Goal: Information Seeking & Learning: Learn about a topic

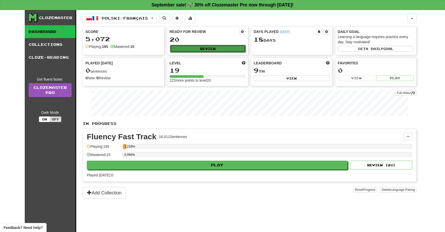
click at [216, 50] on button "Review" at bounding box center [208, 49] width 76 height 8
select select "**"
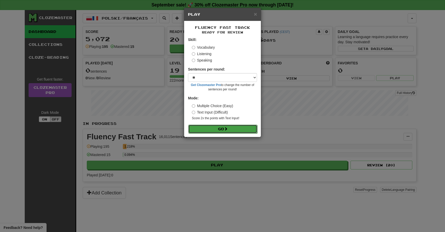
click at [220, 130] on button "Go" at bounding box center [222, 129] width 69 height 9
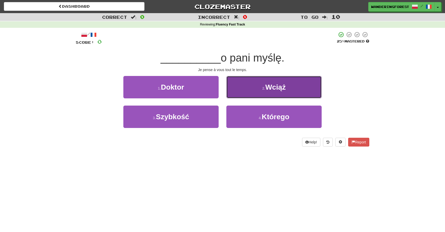
click at [250, 87] on button "2 . Wciąż" at bounding box center [273, 87] width 95 height 22
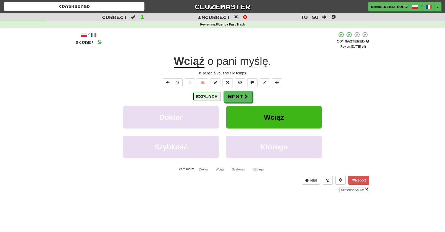
click at [208, 98] on button "Explain" at bounding box center [207, 96] width 28 height 9
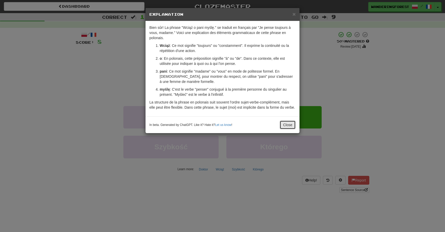
click at [286, 126] on button "Close" at bounding box center [288, 125] width 16 height 9
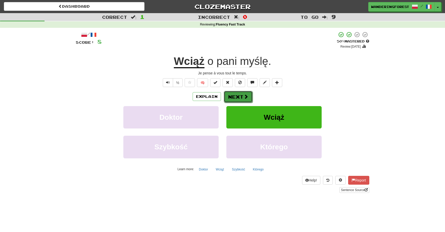
click at [244, 99] on span at bounding box center [246, 96] width 5 height 5
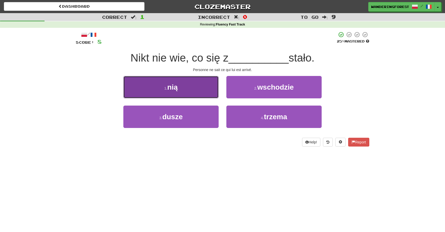
click at [180, 84] on button "1 . nią" at bounding box center [170, 87] width 95 height 22
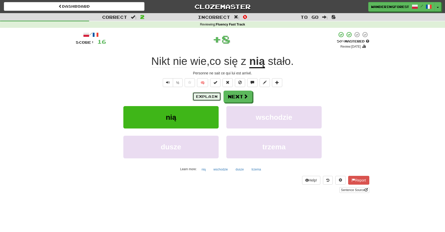
click at [201, 92] on button "Explain" at bounding box center [207, 96] width 28 height 9
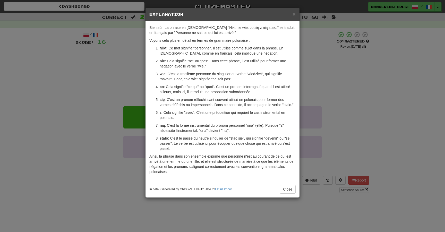
click at [96, 84] on div "× Explanation Bien sûr! La phrase en polonais "Nikt nie wie, co się z nią stało…" at bounding box center [222, 116] width 445 height 232
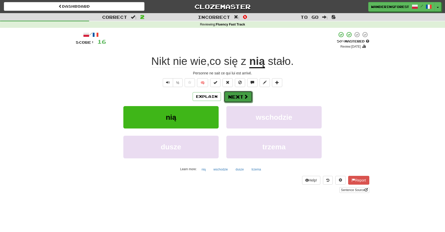
click at [241, 98] on button "Next" at bounding box center [238, 97] width 29 height 12
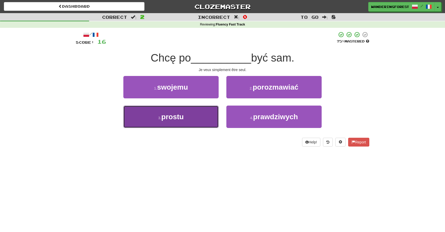
click at [155, 118] on button "3 . prostu" at bounding box center [170, 117] width 95 height 22
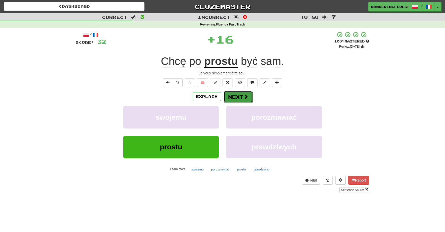
click at [234, 95] on button "Next" at bounding box center [238, 97] width 29 height 12
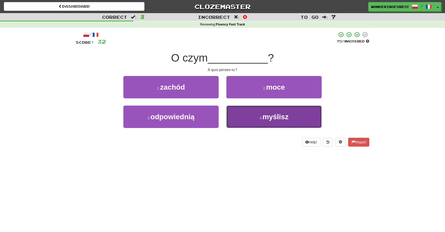
click at [252, 122] on button "4 . myślisz" at bounding box center [273, 117] width 95 height 22
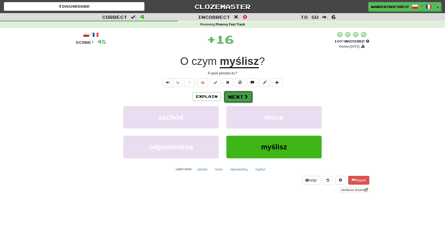
click at [240, 97] on button "Next" at bounding box center [238, 97] width 29 height 12
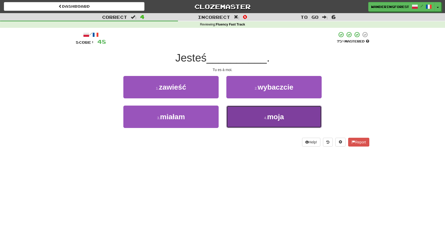
click at [243, 115] on button "4 . moja" at bounding box center [273, 117] width 95 height 22
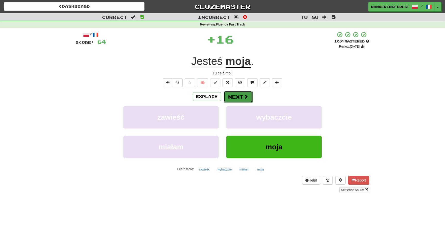
click at [242, 97] on button "Next" at bounding box center [238, 97] width 29 height 12
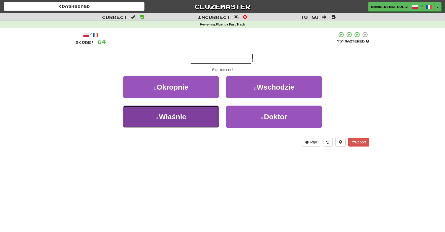
click at [193, 113] on button "3 . Właśnie" at bounding box center [170, 117] width 95 height 22
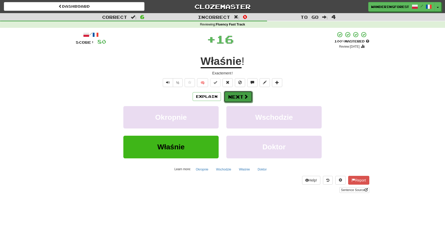
click at [231, 100] on button "Next" at bounding box center [238, 97] width 29 height 12
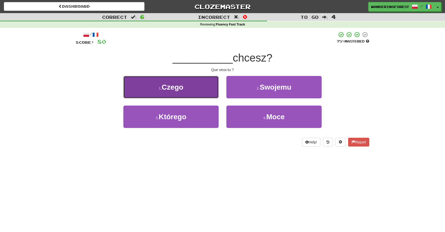
click at [190, 90] on button "1 . Czego" at bounding box center [170, 87] width 95 height 22
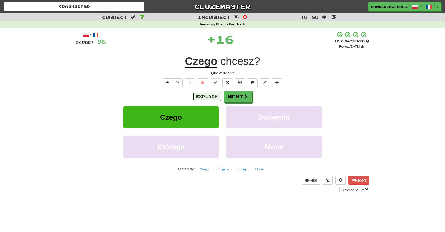
click at [202, 94] on button "Explain" at bounding box center [207, 96] width 28 height 9
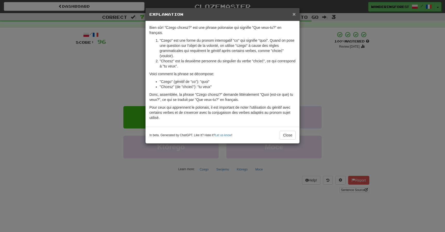
click at [294, 16] on span "×" at bounding box center [294, 14] width 3 height 6
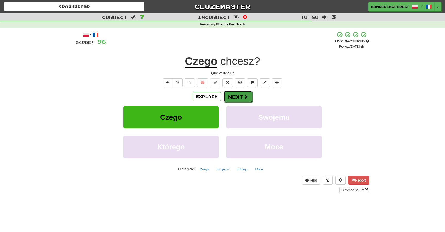
click at [239, 99] on button "Next" at bounding box center [238, 97] width 29 height 12
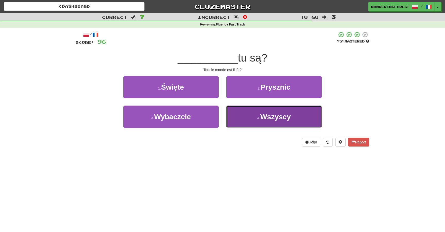
click at [264, 122] on button "4 . Wszyscy" at bounding box center [273, 117] width 95 height 22
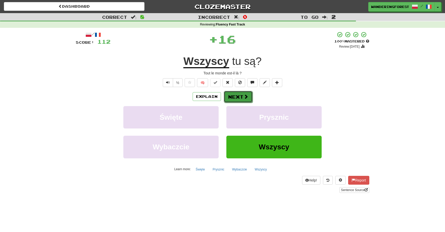
click at [241, 99] on button "Next" at bounding box center [238, 97] width 29 height 12
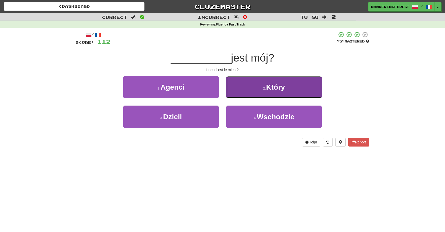
click at [262, 93] on button "2 . Który" at bounding box center [273, 87] width 95 height 22
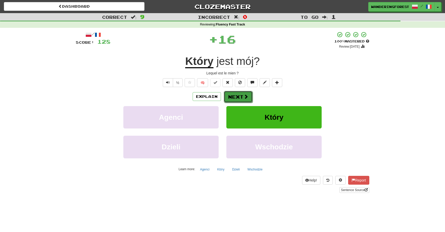
click at [238, 98] on button "Next" at bounding box center [238, 97] width 29 height 12
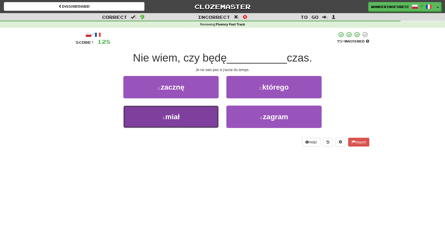
click at [177, 109] on button "3 . miał" at bounding box center [170, 117] width 95 height 22
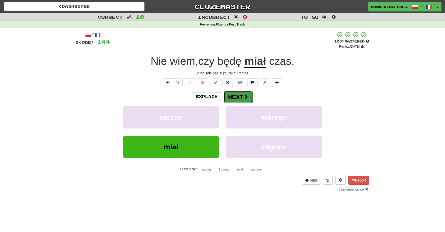
click at [238, 96] on button "Next" at bounding box center [238, 97] width 29 height 12
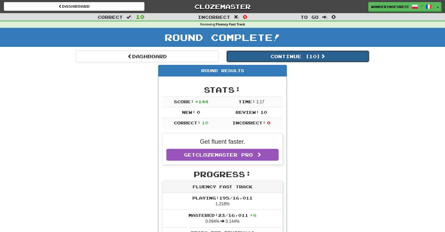
click at [283, 58] on button "Continue ( 10 )" at bounding box center [297, 56] width 143 height 12
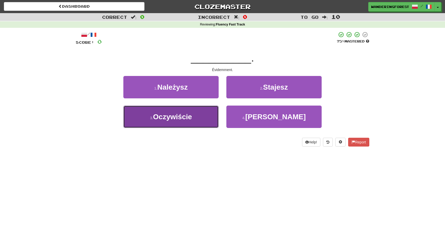
click at [197, 118] on button "3 . Oczywiście" at bounding box center [170, 117] width 95 height 22
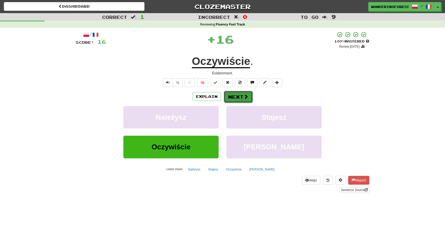
click at [234, 98] on button "Next" at bounding box center [238, 97] width 29 height 12
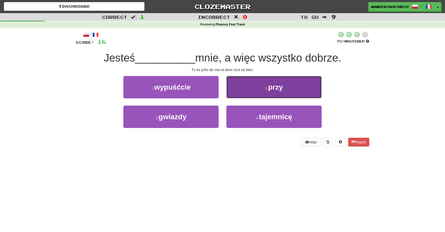
click at [265, 89] on small "2 ." at bounding box center [266, 88] width 3 height 4
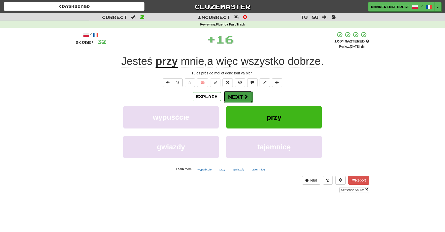
click at [244, 95] on span at bounding box center [246, 96] width 5 height 5
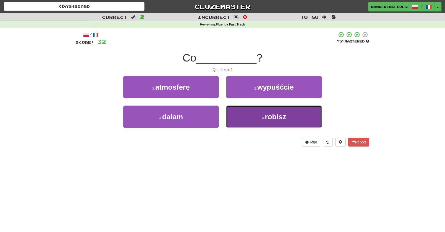
click at [247, 121] on button "4 . robisz" at bounding box center [273, 117] width 95 height 22
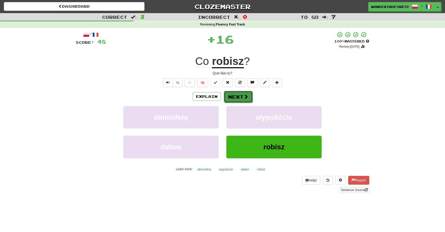
click at [240, 99] on button "Next" at bounding box center [238, 97] width 29 height 12
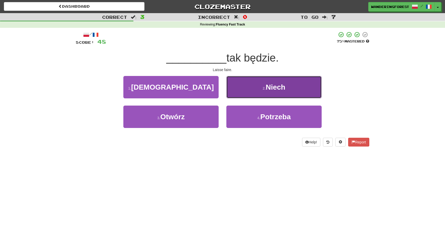
click at [251, 92] on button "2 . Niech" at bounding box center [273, 87] width 95 height 22
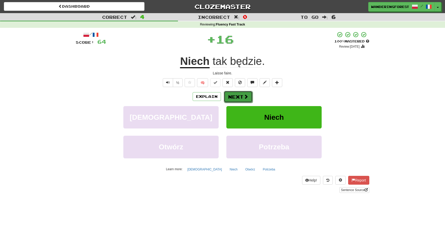
click at [240, 97] on button "Next" at bounding box center [238, 97] width 29 height 12
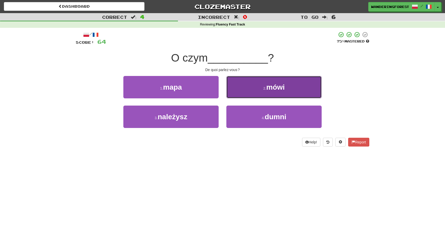
click at [245, 89] on button "2 . mówi" at bounding box center [273, 87] width 95 height 22
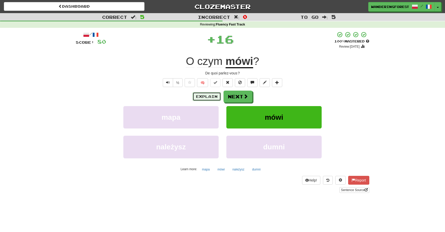
click at [211, 94] on button "Explain" at bounding box center [207, 96] width 28 height 9
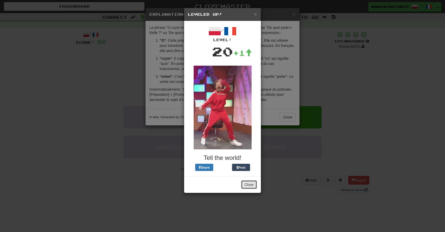
click at [250, 186] on button "Close" at bounding box center [249, 184] width 16 height 9
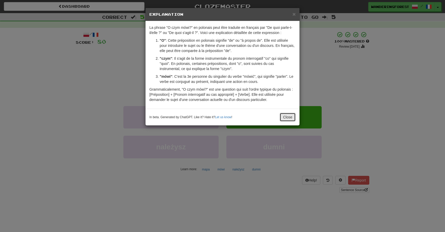
click at [286, 114] on button "Close" at bounding box center [288, 117] width 16 height 9
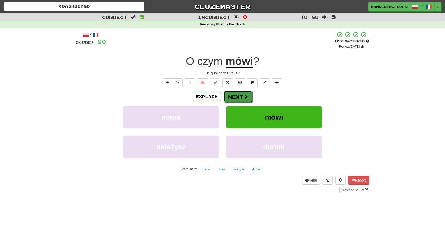
click at [248, 95] on span at bounding box center [246, 96] width 5 height 5
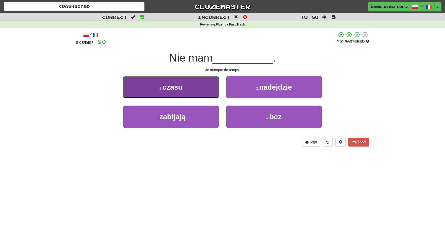
click at [188, 87] on button "1 . czasu" at bounding box center [170, 87] width 95 height 22
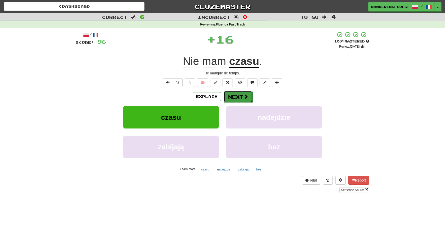
click at [243, 101] on button "Next" at bounding box center [238, 97] width 29 height 12
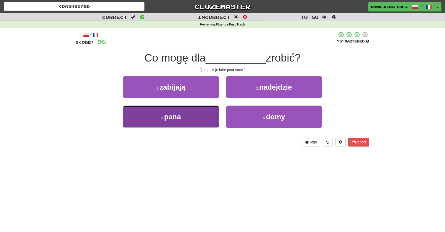
click at [195, 108] on button "3 . pana" at bounding box center [170, 117] width 95 height 22
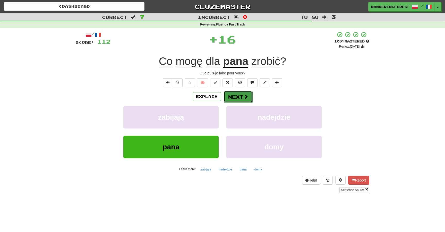
click at [237, 95] on button "Next" at bounding box center [238, 97] width 29 height 12
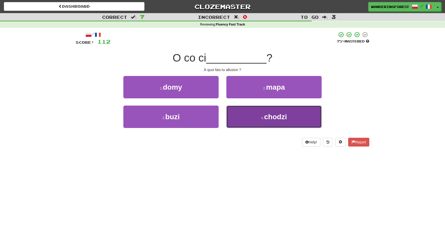
click at [243, 113] on button "4 . chodzi" at bounding box center [273, 117] width 95 height 22
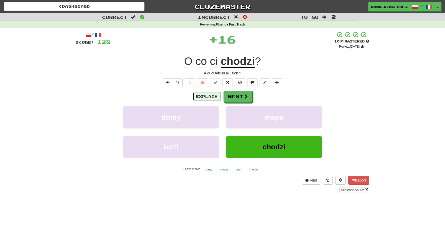
click at [206, 94] on button "Explain" at bounding box center [207, 96] width 28 height 9
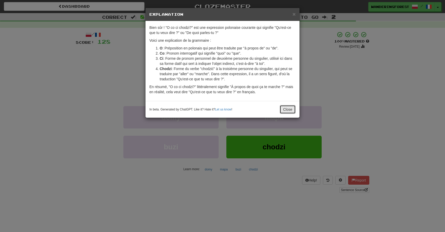
click at [288, 110] on button "Close" at bounding box center [288, 109] width 16 height 9
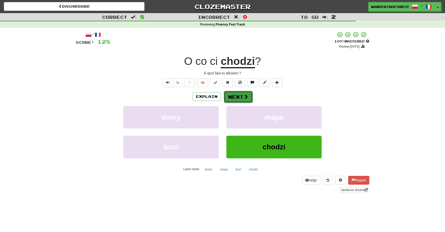
click at [235, 96] on button "Next" at bounding box center [238, 97] width 29 height 12
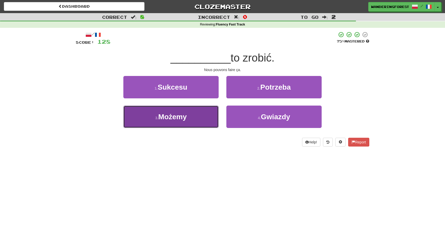
click at [194, 114] on button "3 . Możemy" at bounding box center [170, 117] width 95 height 22
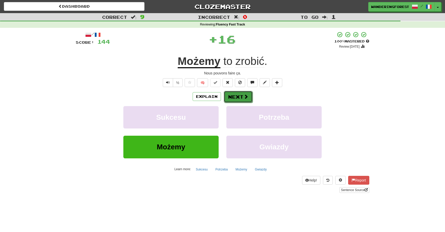
click at [234, 94] on button "Next" at bounding box center [238, 97] width 29 height 12
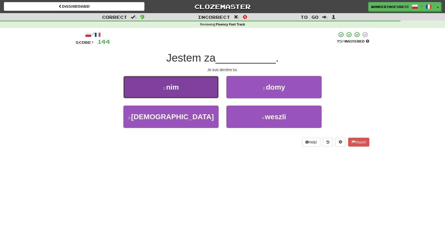
click at [195, 89] on button "1 . nim" at bounding box center [170, 87] width 95 height 22
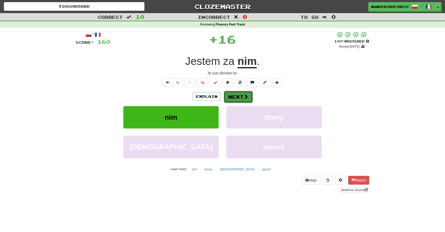
click at [237, 97] on button "Next" at bounding box center [238, 97] width 29 height 12
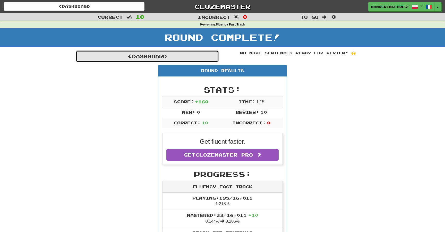
click at [197, 59] on link "Dashboard" at bounding box center [147, 56] width 143 height 12
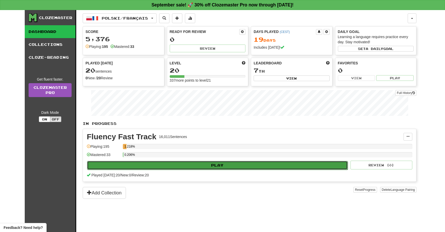
click at [187, 167] on button "Play" at bounding box center [217, 165] width 261 height 9
select select "**"
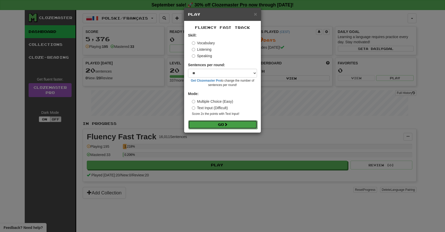
click at [207, 126] on button "Go" at bounding box center [222, 124] width 69 height 9
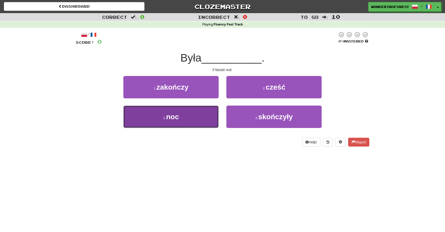
click at [194, 114] on button "3 . noc" at bounding box center [170, 117] width 95 height 22
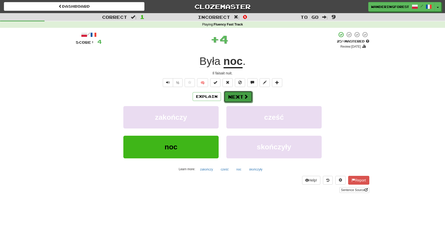
click at [244, 94] on span at bounding box center [246, 96] width 5 height 5
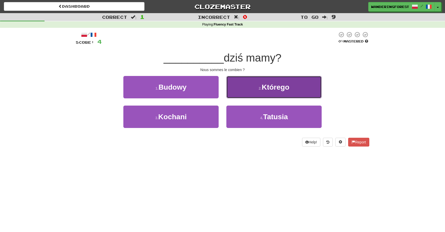
click at [246, 89] on button "2 . Którego" at bounding box center [273, 87] width 95 height 22
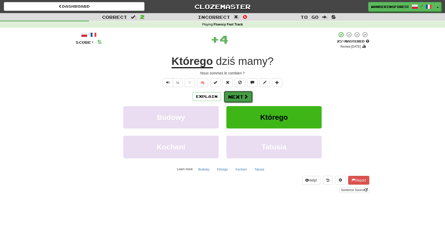
click at [239, 96] on button "Next" at bounding box center [238, 97] width 29 height 12
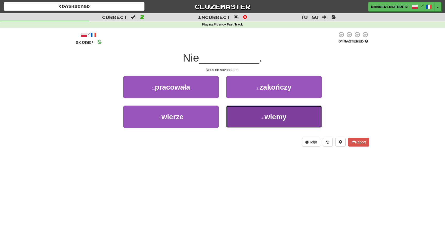
click at [250, 117] on button "4 . wiemy" at bounding box center [273, 117] width 95 height 22
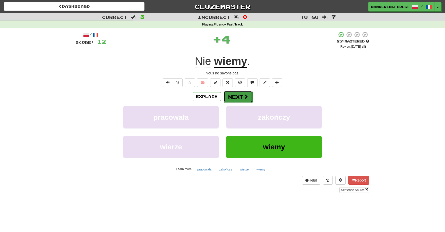
click at [236, 96] on button "Next" at bounding box center [238, 97] width 29 height 12
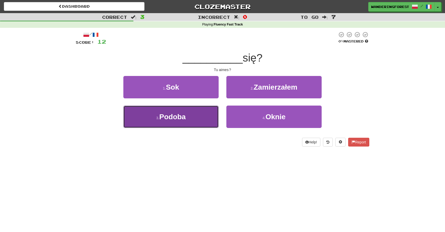
click at [196, 120] on button "3 . Podoba" at bounding box center [170, 117] width 95 height 22
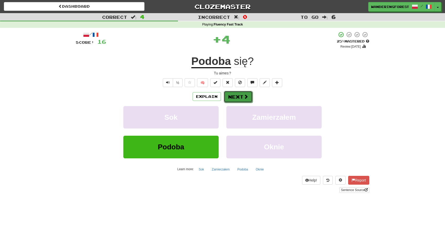
click at [231, 98] on button "Next" at bounding box center [238, 97] width 29 height 12
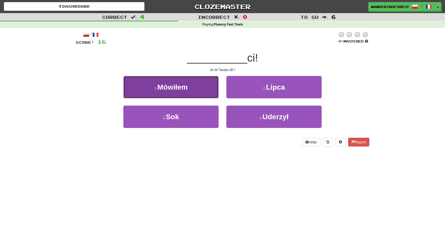
click at [198, 88] on button "1 . Mówiłem" at bounding box center [170, 87] width 95 height 22
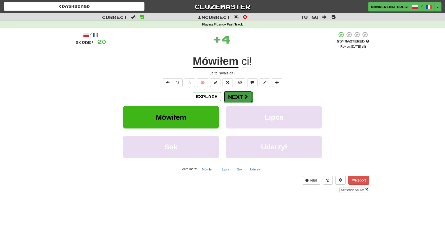
click at [236, 99] on button "Next" at bounding box center [238, 97] width 29 height 12
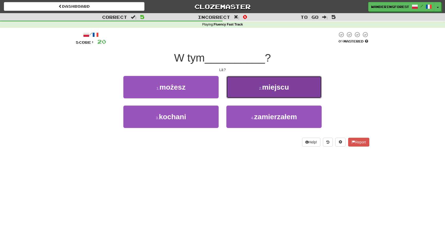
click at [245, 96] on button "2 . miejscu" at bounding box center [273, 87] width 95 height 22
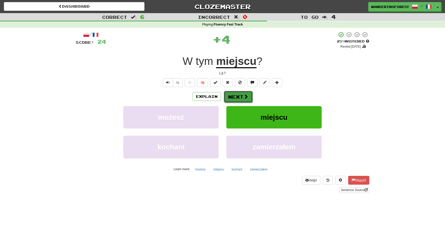
click at [239, 96] on button "Next" at bounding box center [238, 97] width 29 height 12
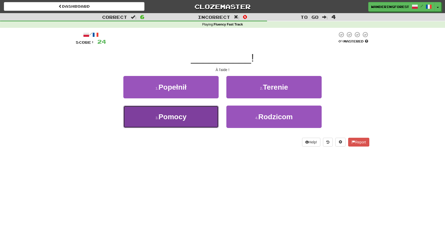
click at [205, 114] on button "3 . Pomocy" at bounding box center [170, 117] width 95 height 22
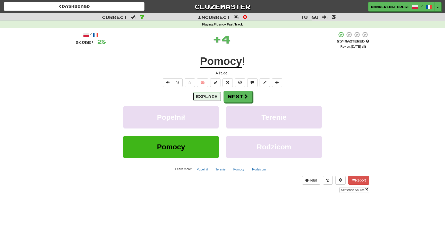
click at [214, 99] on button "Explain" at bounding box center [207, 96] width 28 height 9
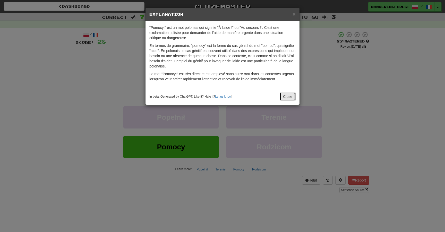
click at [285, 97] on button "Close" at bounding box center [288, 96] width 16 height 9
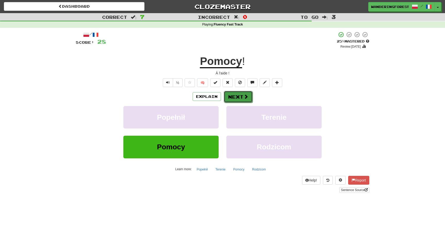
click at [239, 96] on button "Next" at bounding box center [238, 97] width 29 height 12
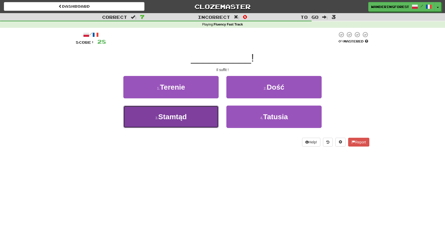
click at [190, 126] on button "3 . Stamtąd" at bounding box center [170, 117] width 95 height 22
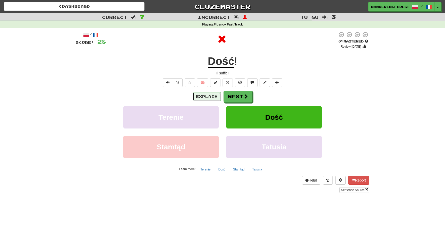
click at [214, 94] on button "Explain" at bounding box center [207, 96] width 28 height 9
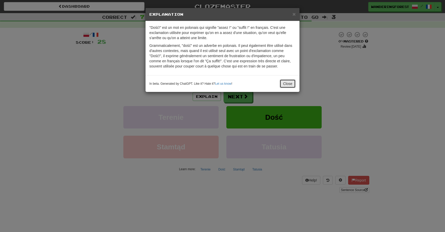
click at [283, 82] on button "Close" at bounding box center [288, 83] width 16 height 9
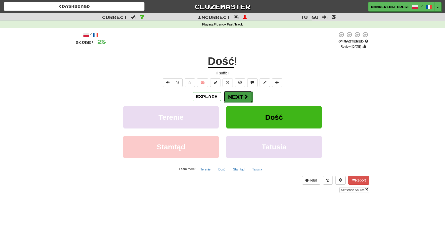
click at [241, 94] on button "Next" at bounding box center [238, 97] width 29 height 12
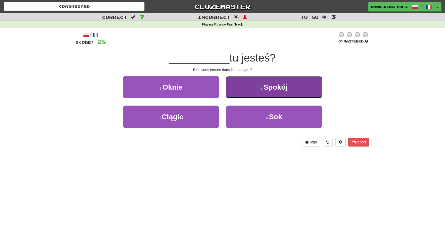
click at [232, 86] on button "2 . Spokój" at bounding box center [273, 87] width 95 height 22
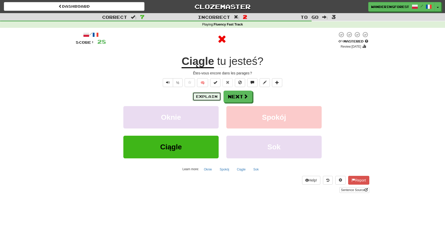
click at [210, 96] on button "Explain" at bounding box center [207, 96] width 28 height 9
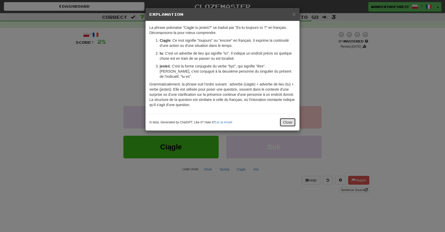
click at [287, 118] on button "Close" at bounding box center [288, 122] width 16 height 9
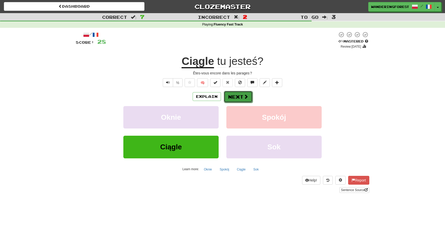
click at [244, 97] on span at bounding box center [246, 96] width 5 height 5
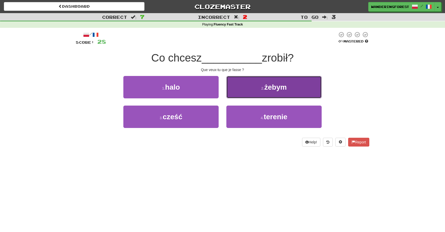
click at [246, 96] on button "2 . żebym" at bounding box center [273, 87] width 95 height 22
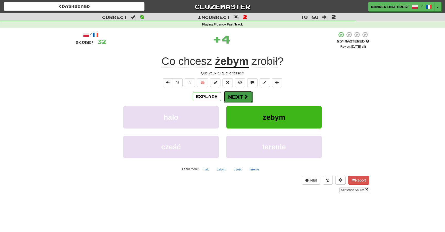
click at [238, 97] on button "Next" at bounding box center [238, 97] width 29 height 12
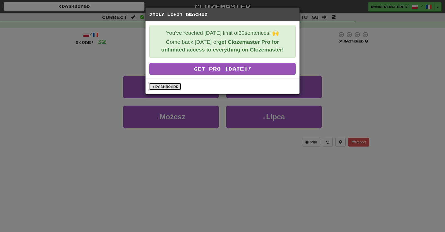
click at [174, 89] on link "Dashboard" at bounding box center [165, 87] width 32 height 8
